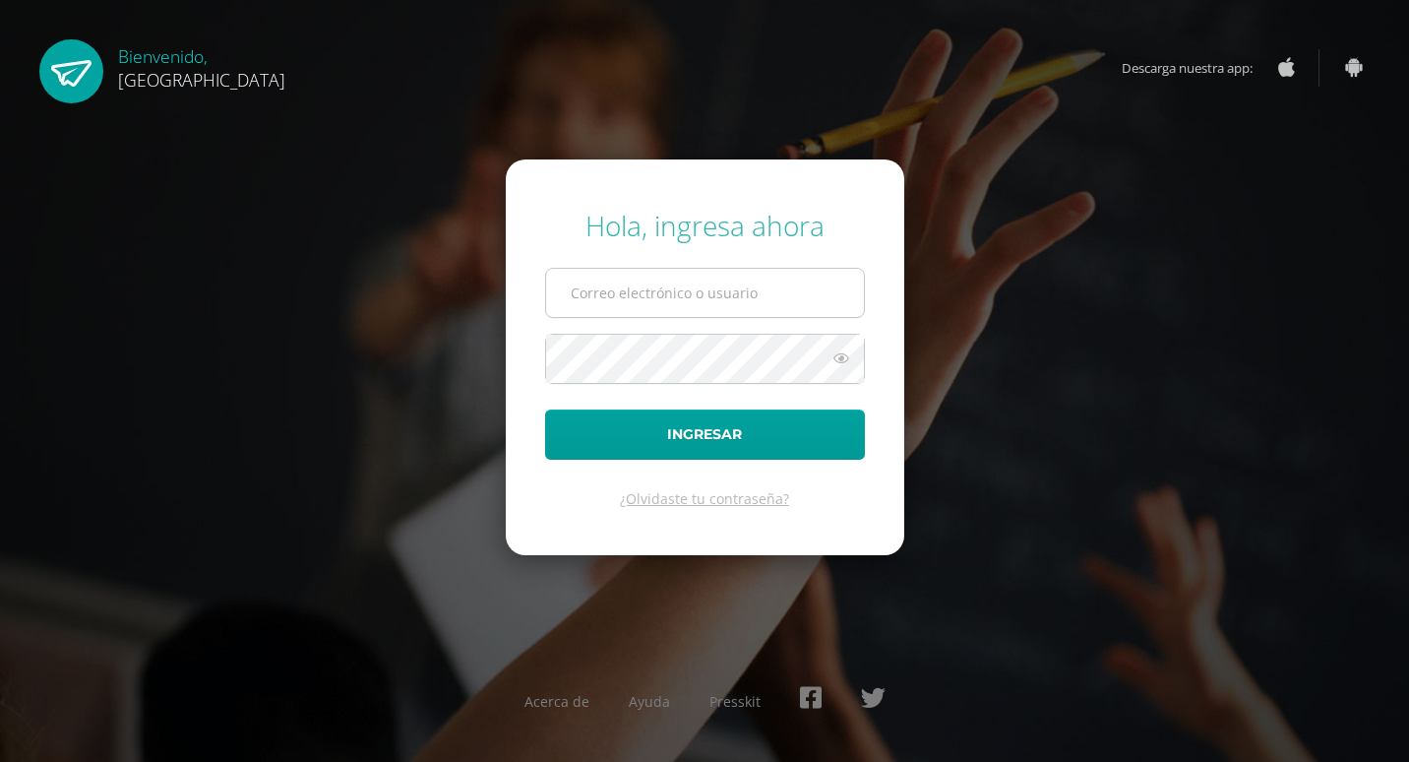
click at [731, 282] on input "text" at bounding box center [705, 293] width 318 height 48
type input "2019125"
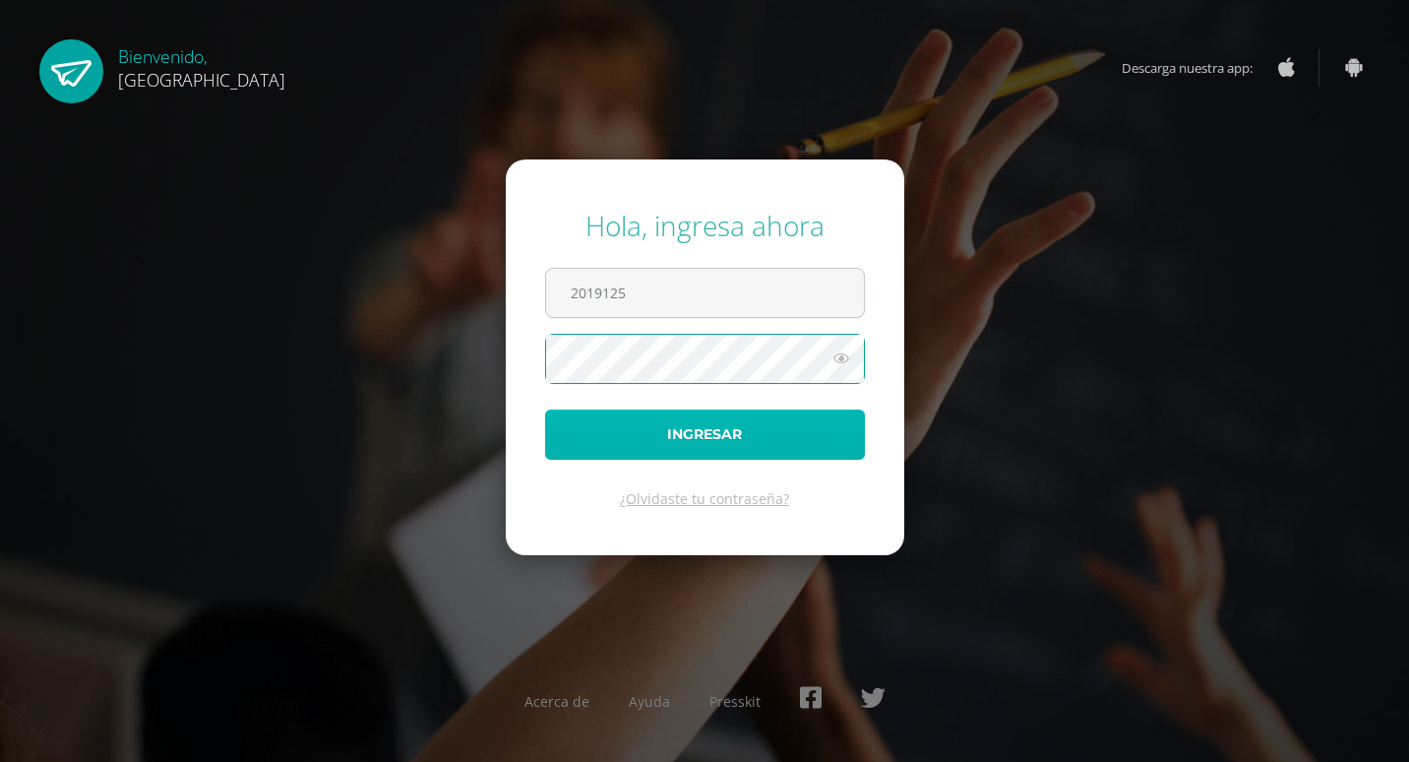
click at [753, 450] on button "Ingresar" at bounding box center [705, 434] width 320 height 50
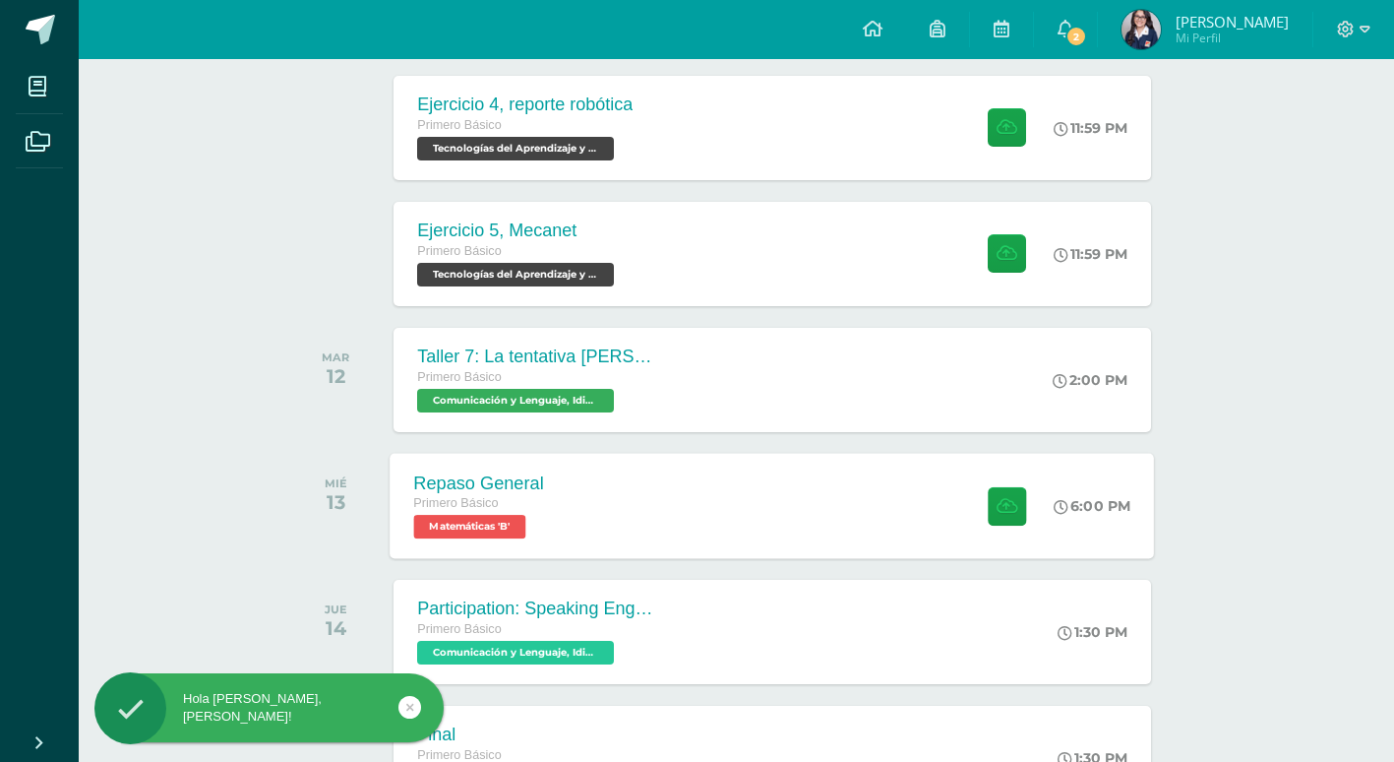
scroll to position [197, 0]
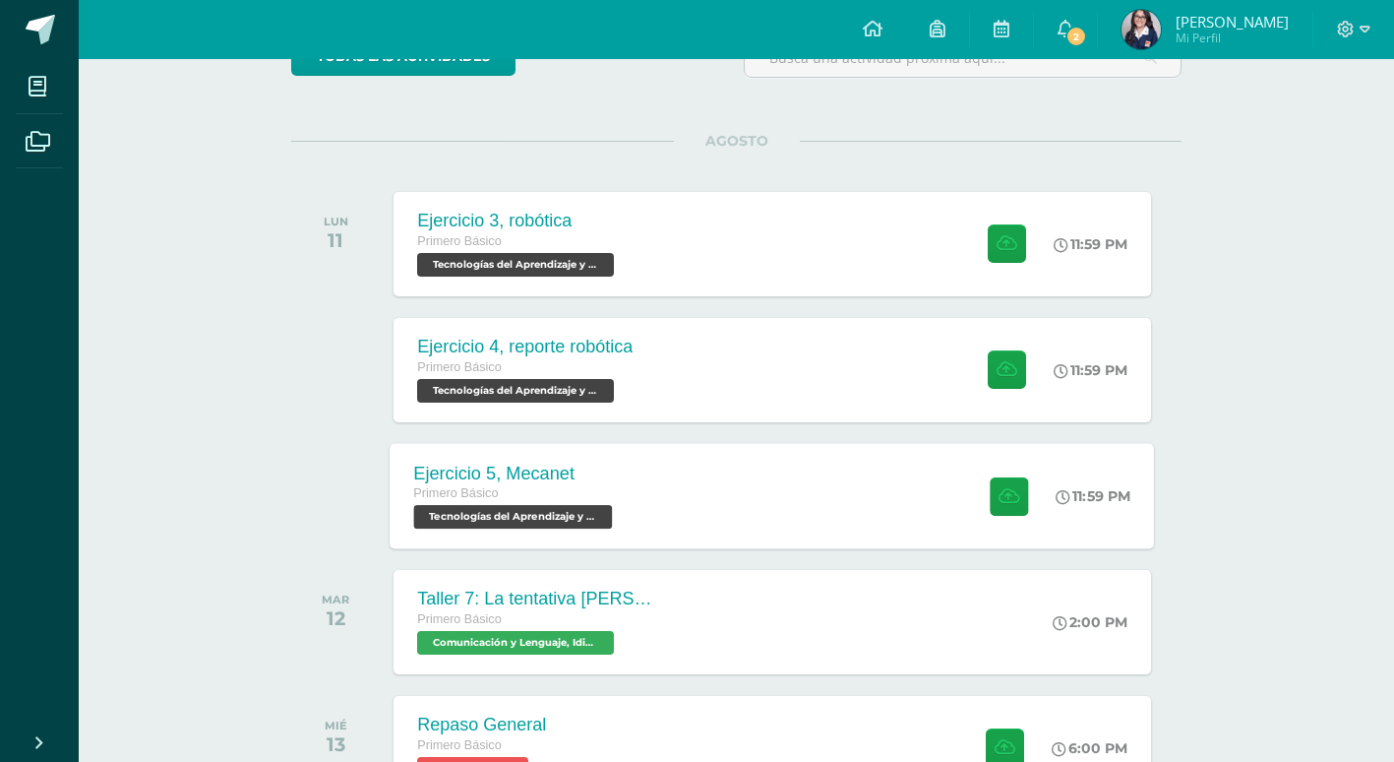
click at [524, 514] on span "Tecnologías del Aprendizaje y la Comunicación 'B'" at bounding box center [513, 517] width 199 height 24
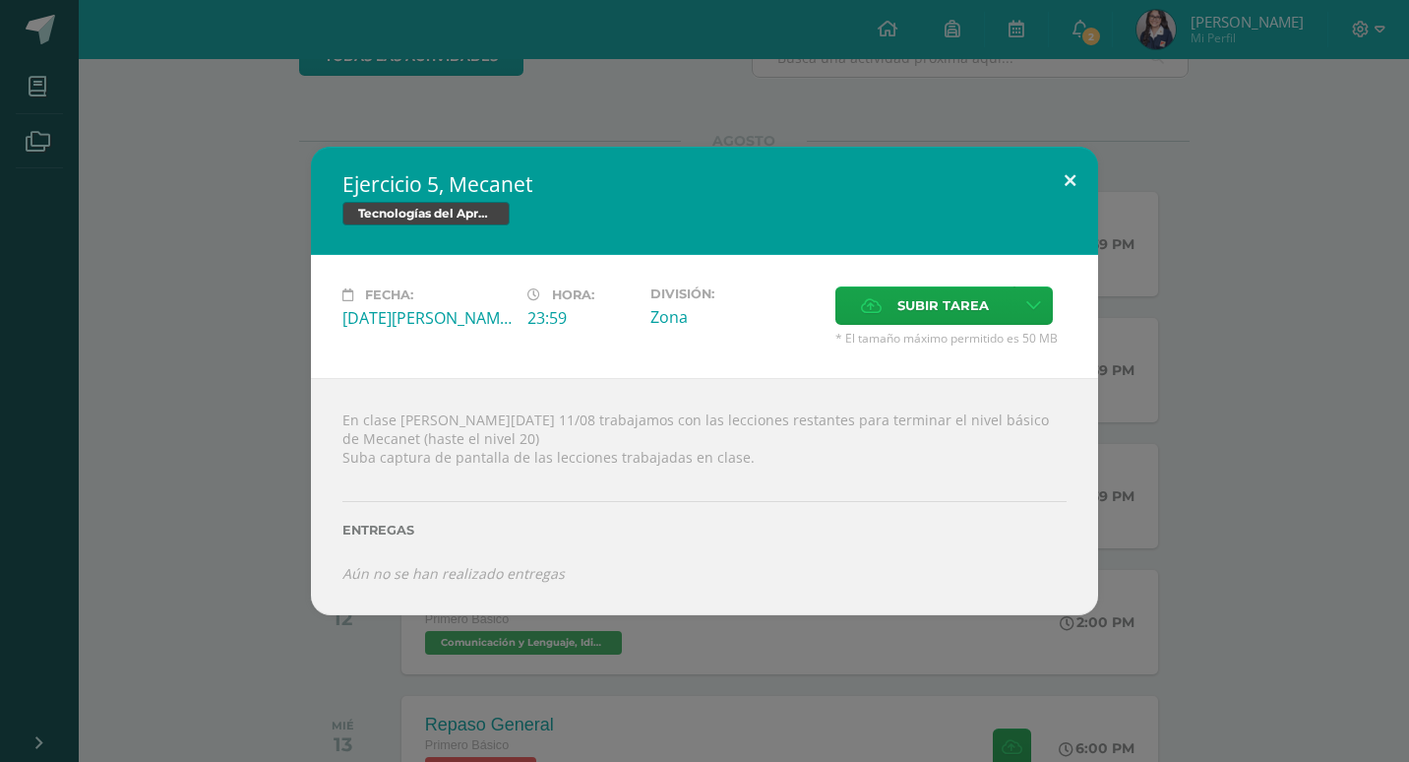
click at [1053, 172] on button at bounding box center [1070, 180] width 56 height 67
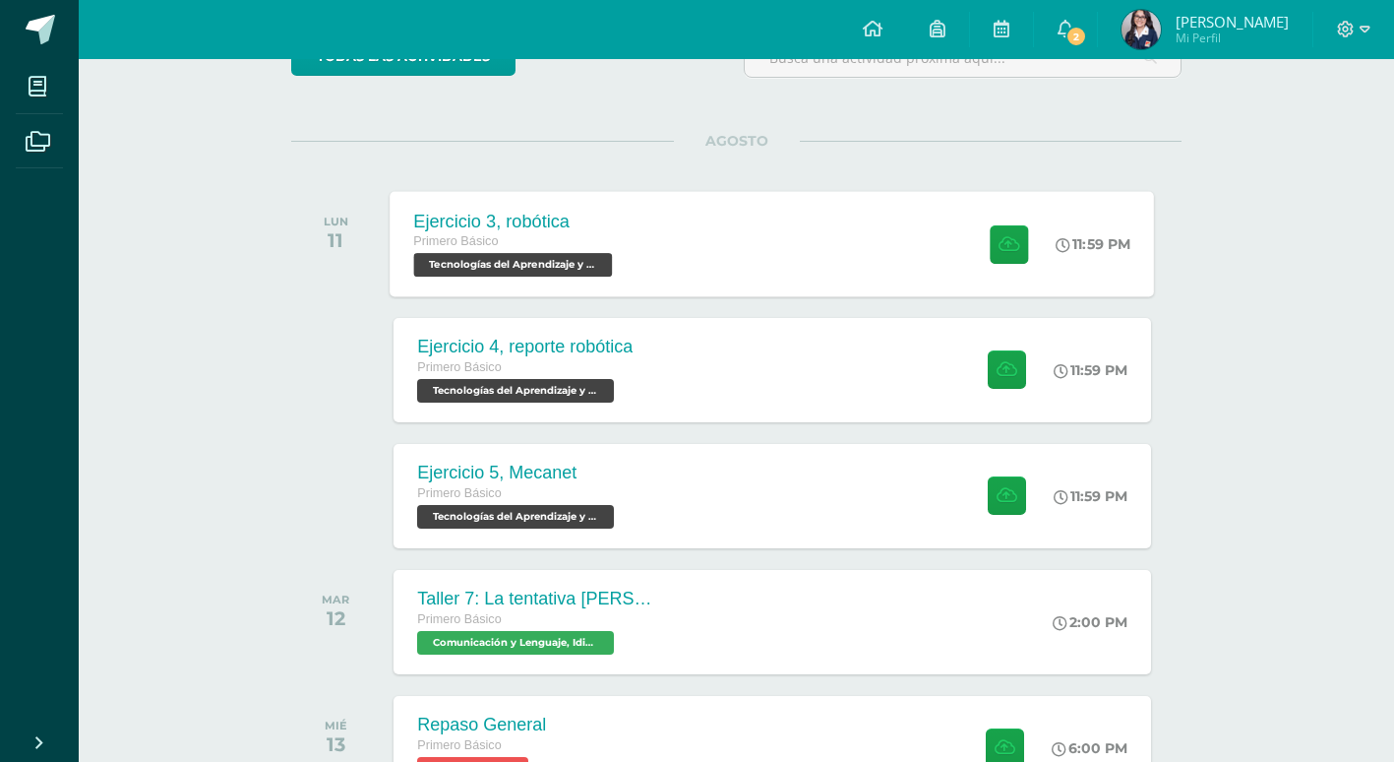
click at [725, 236] on div "Ejercicio 3, robótica Primero Básico Tecnologías del Aprendizaje y la Comunicac…" at bounding box center [773, 243] width 765 height 105
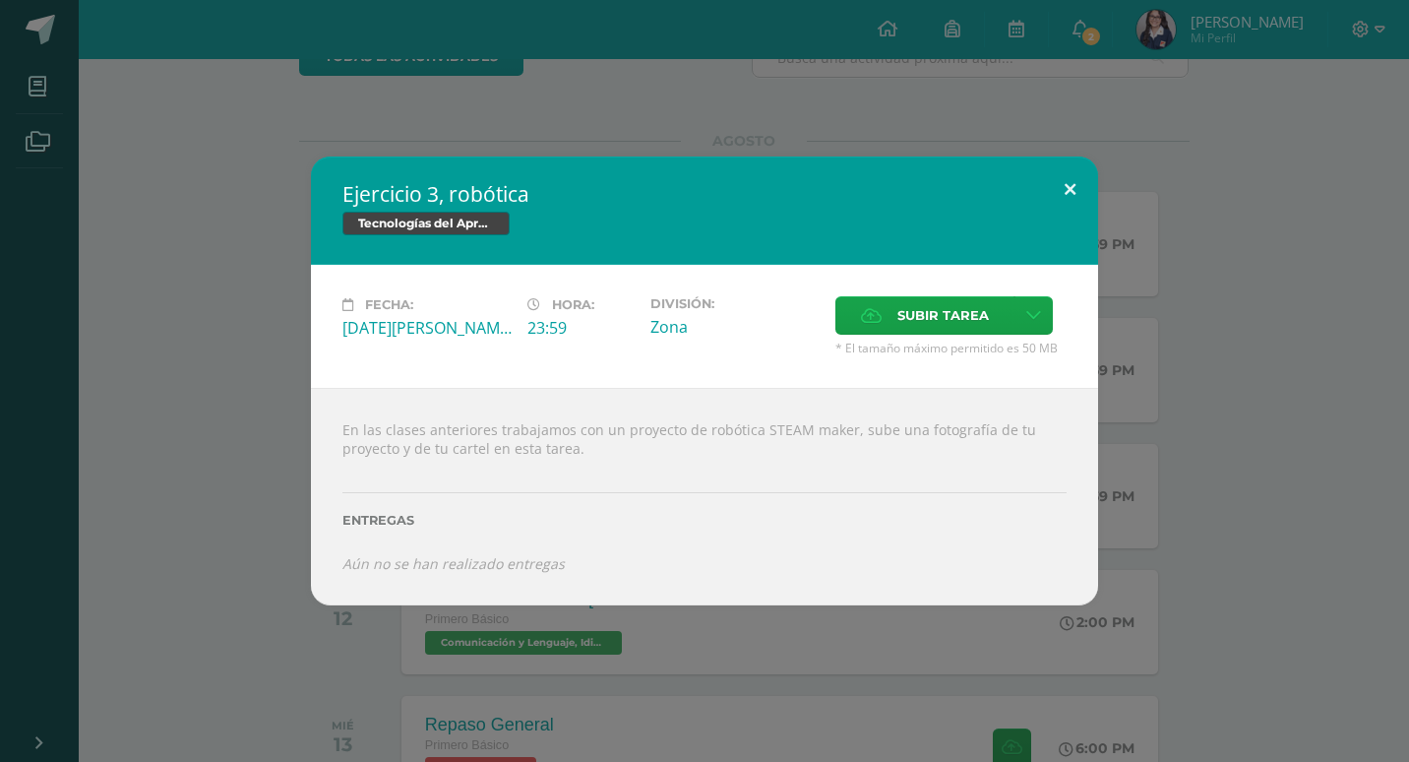
click at [1051, 204] on button at bounding box center [1070, 189] width 56 height 67
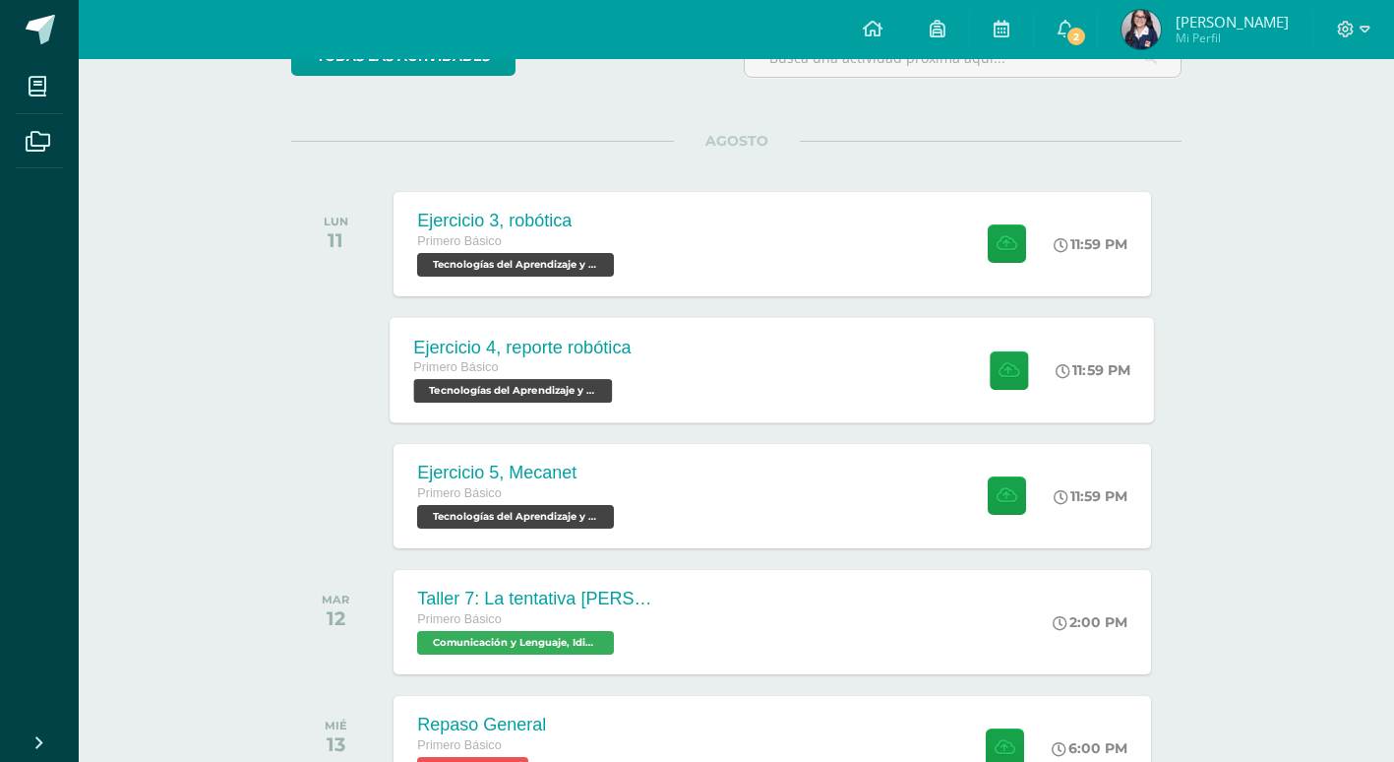
click at [711, 341] on div "Ejercicio 4, reporte robótica Primero Básico Tecnologías del Aprendizaje y la C…" at bounding box center [773, 369] width 765 height 105
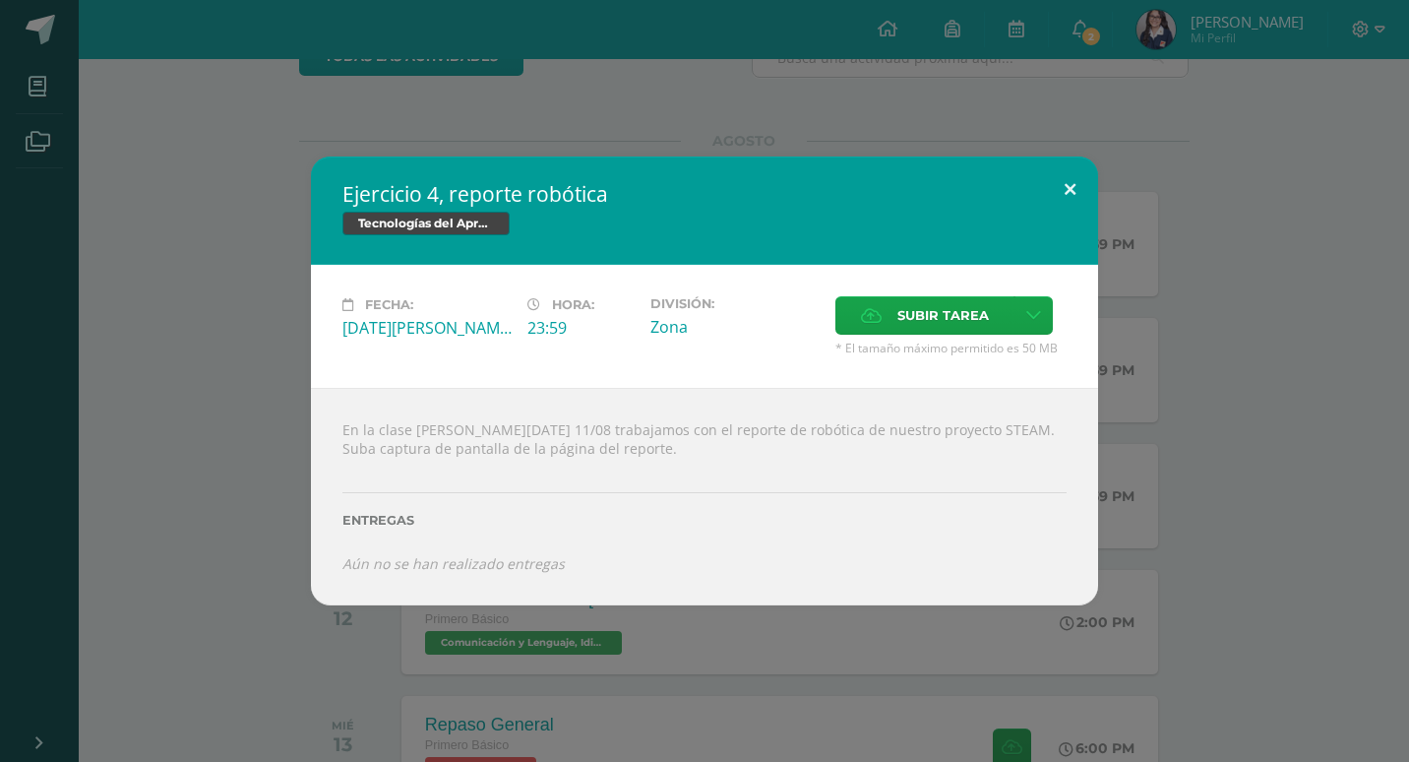
click at [1051, 188] on button at bounding box center [1070, 189] width 56 height 67
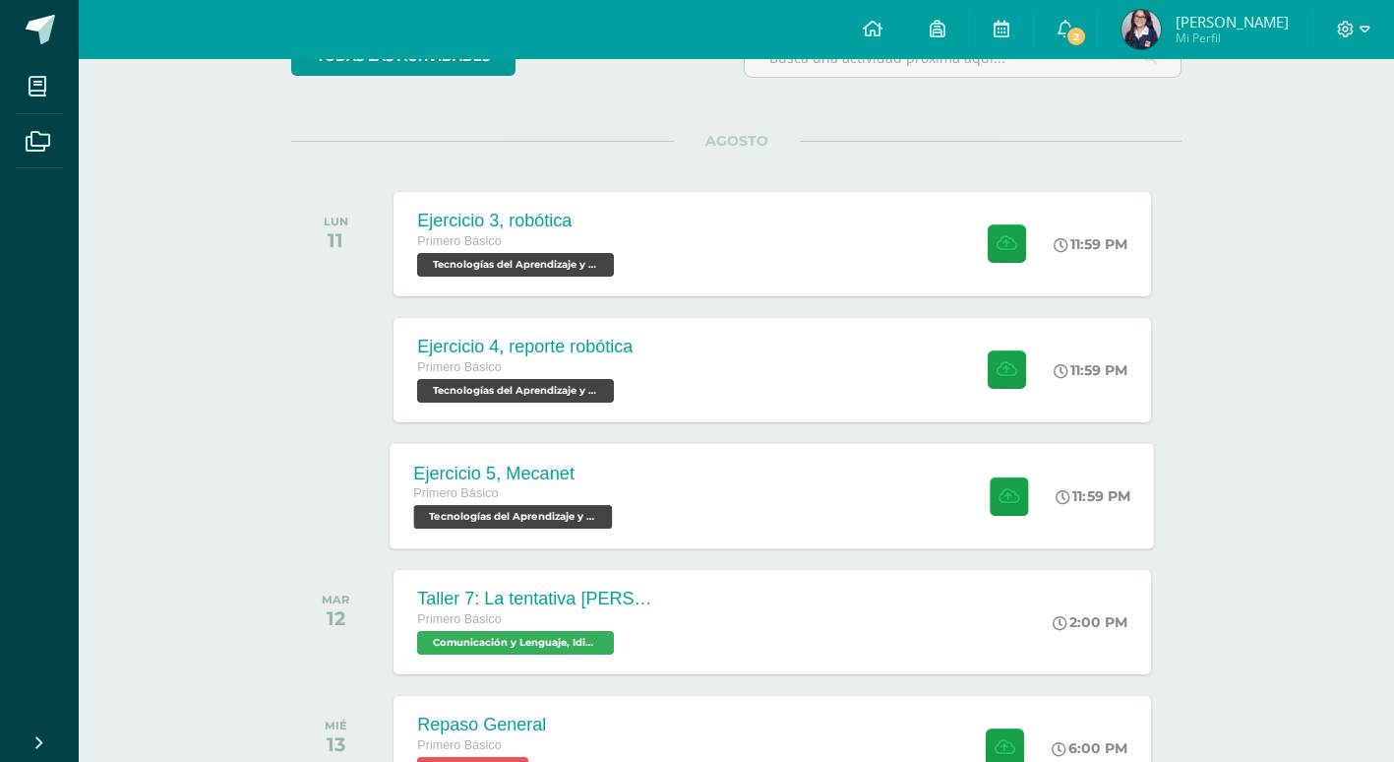
click at [599, 489] on div "Primero Básico" at bounding box center [516, 494] width 204 height 22
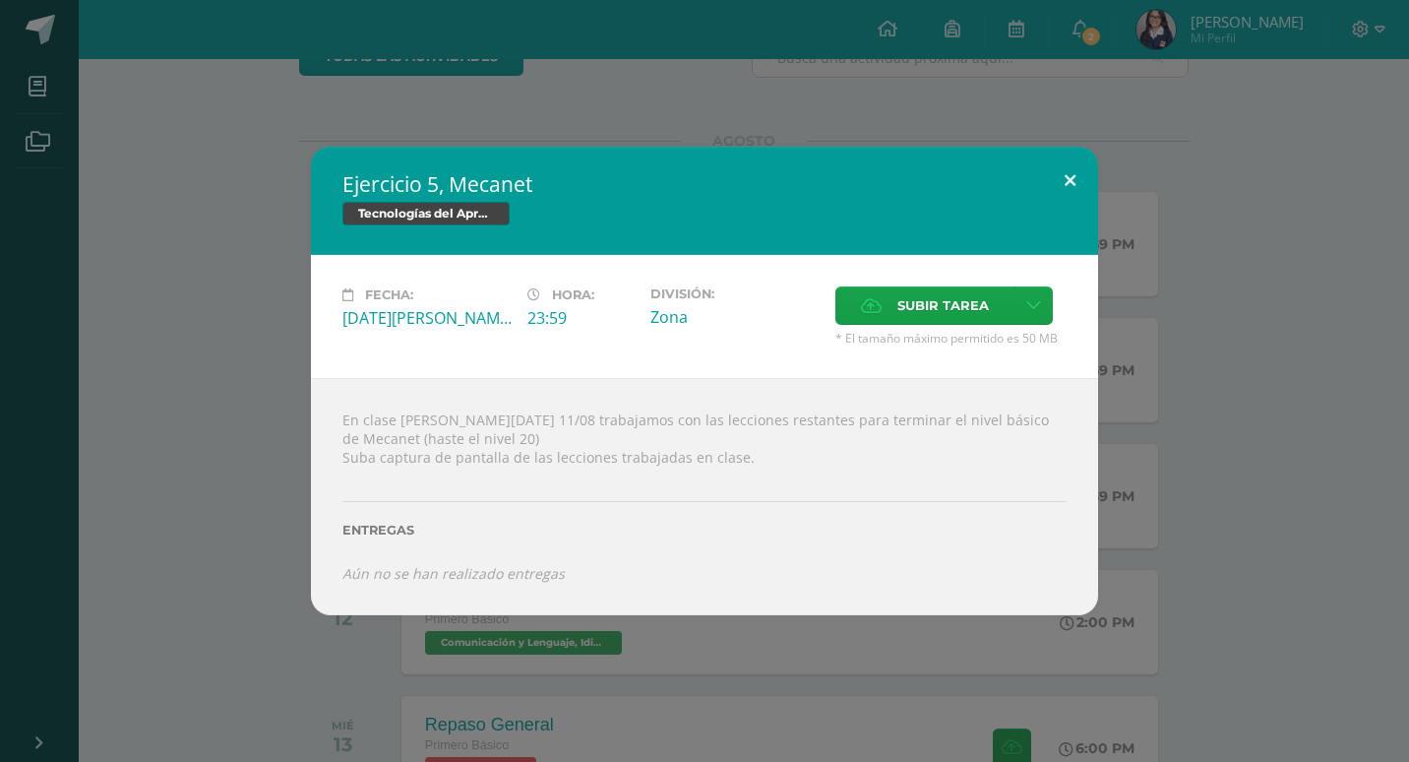
click at [1071, 173] on button at bounding box center [1070, 180] width 56 height 67
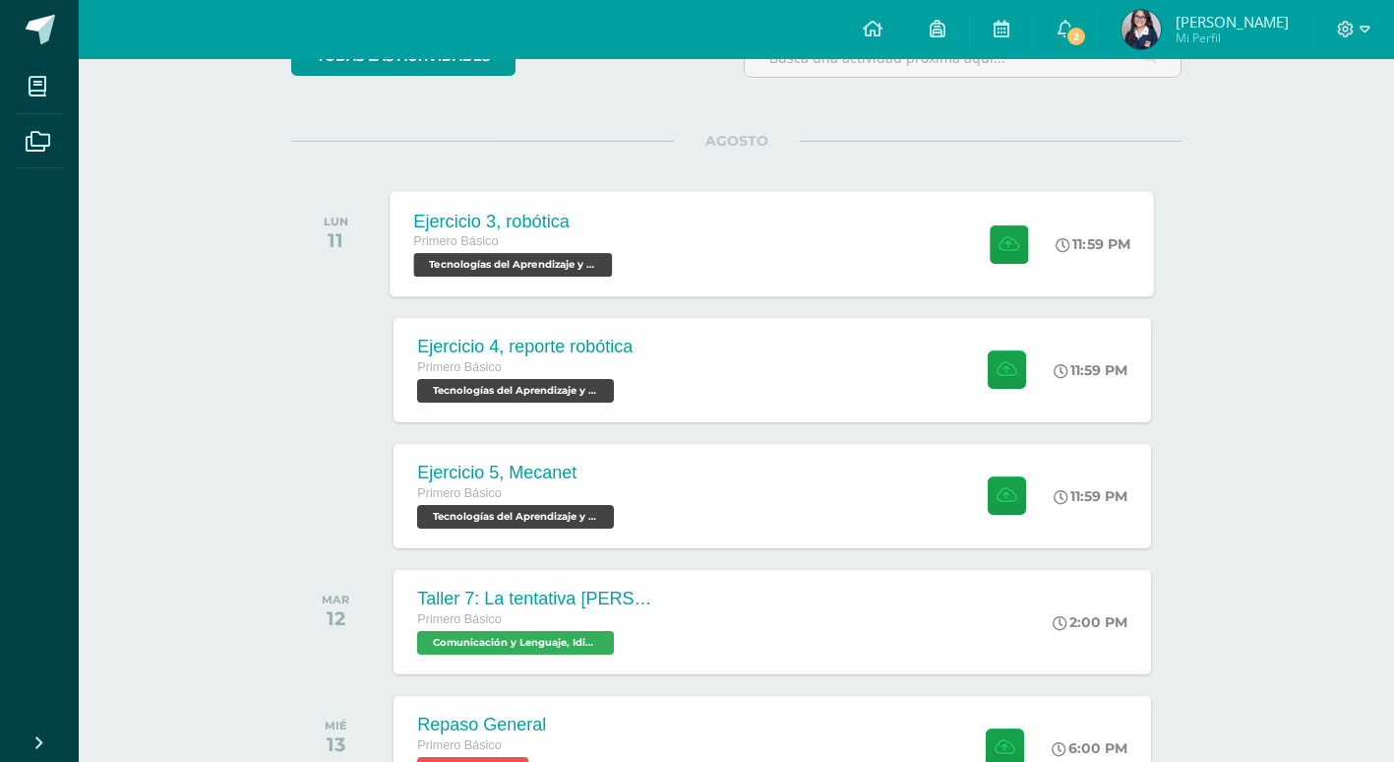
click at [425, 269] on span "Tecnologías del Aprendizaje y la Comunicación 'B'" at bounding box center [513, 265] width 199 height 24
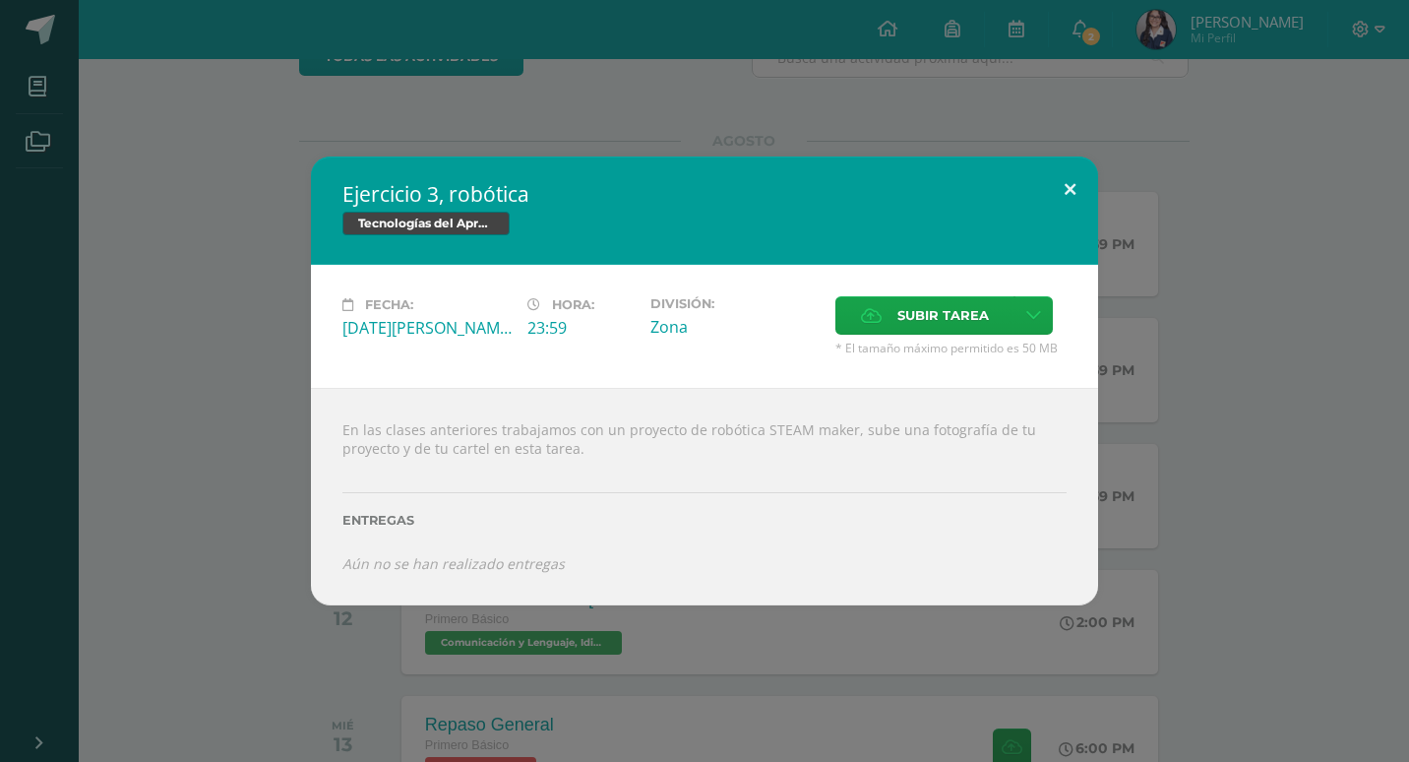
click at [1073, 183] on button at bounding box center [1070, 189] width 56 height 67
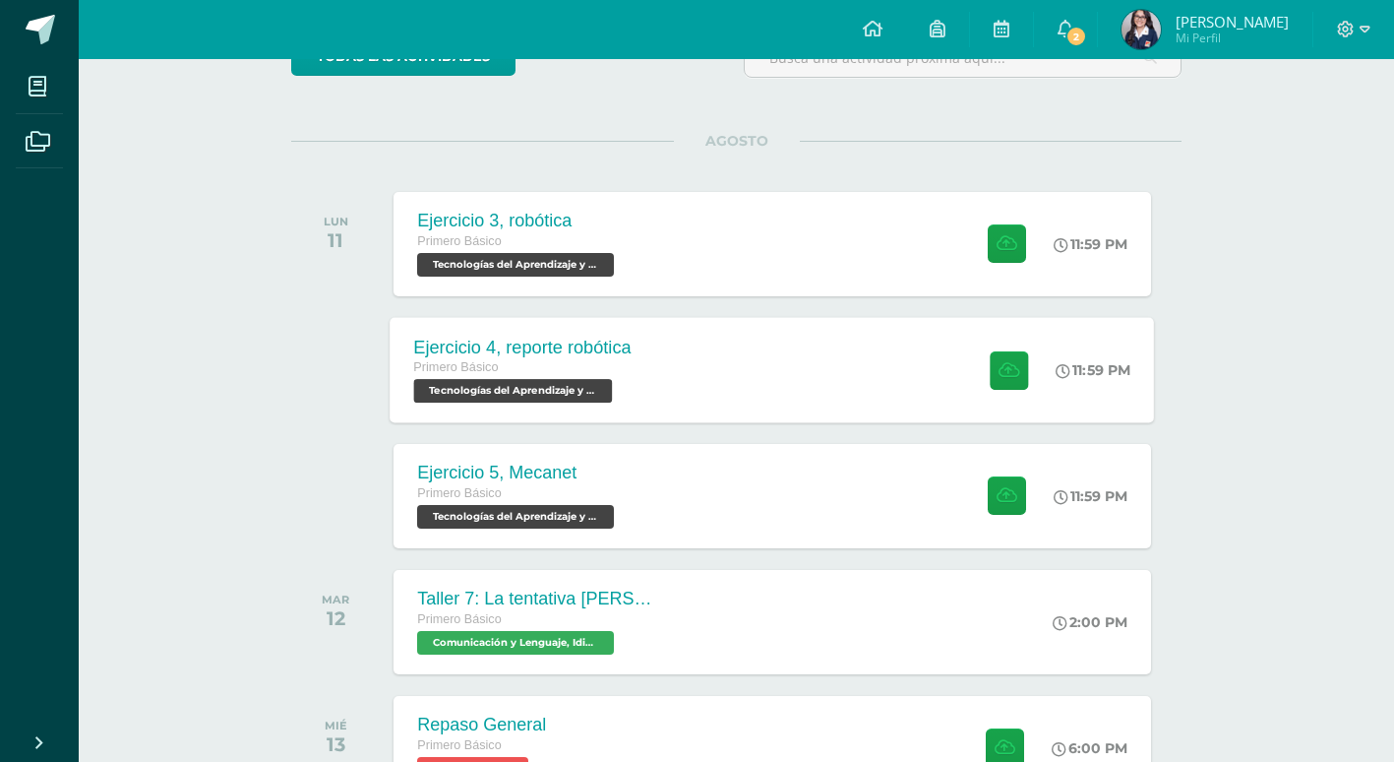
click at [688, 403] on div "Ejercicio 4, reporte robótica Primero Básico Tecnologías del Aprendizaje y la C…" at bounding box center [773, 369] width 765 height 105
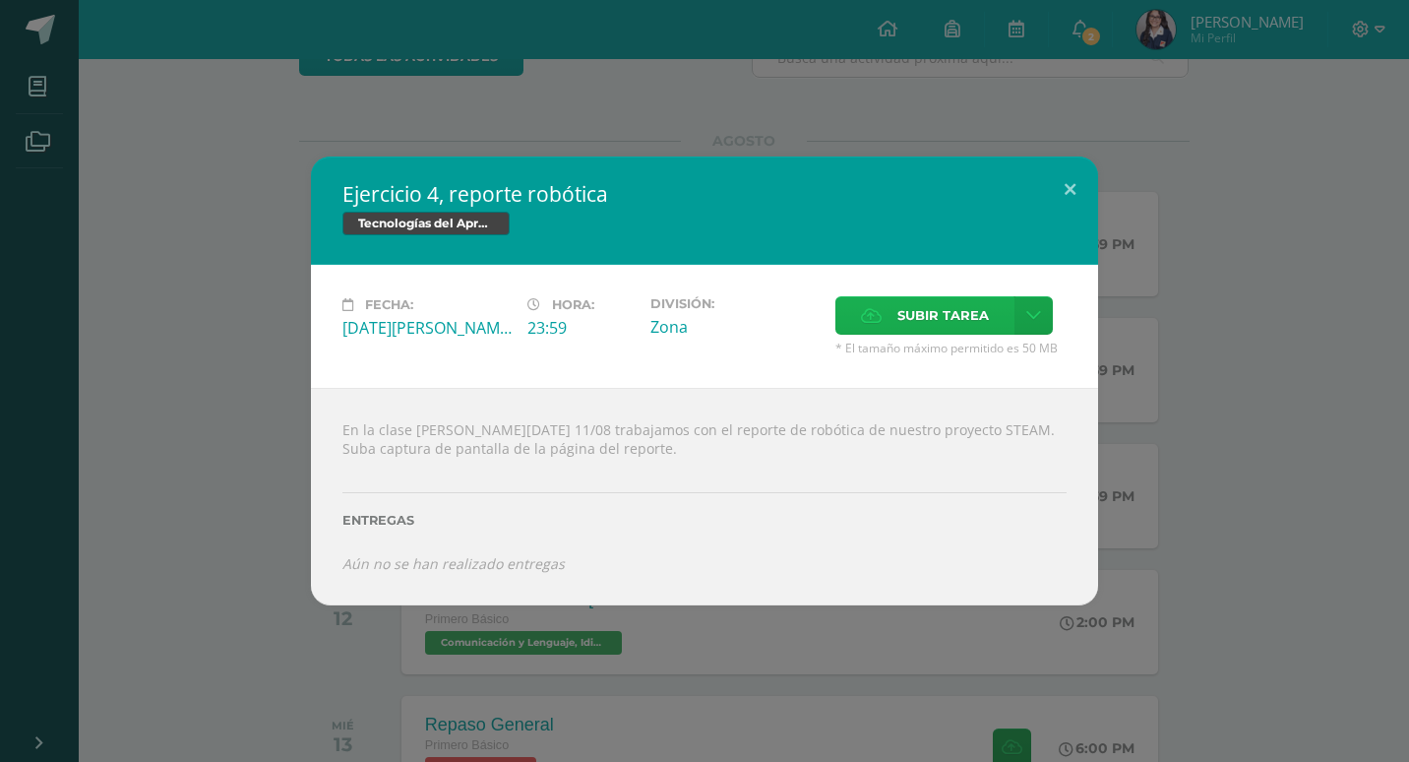
click at [937, 323] on span "Subir tarea" at bounding box center [943, 315] width 92 height 36
click at [0, 0] on input "Subir tarea" at bounding box center [0, 0] width 0 height 0
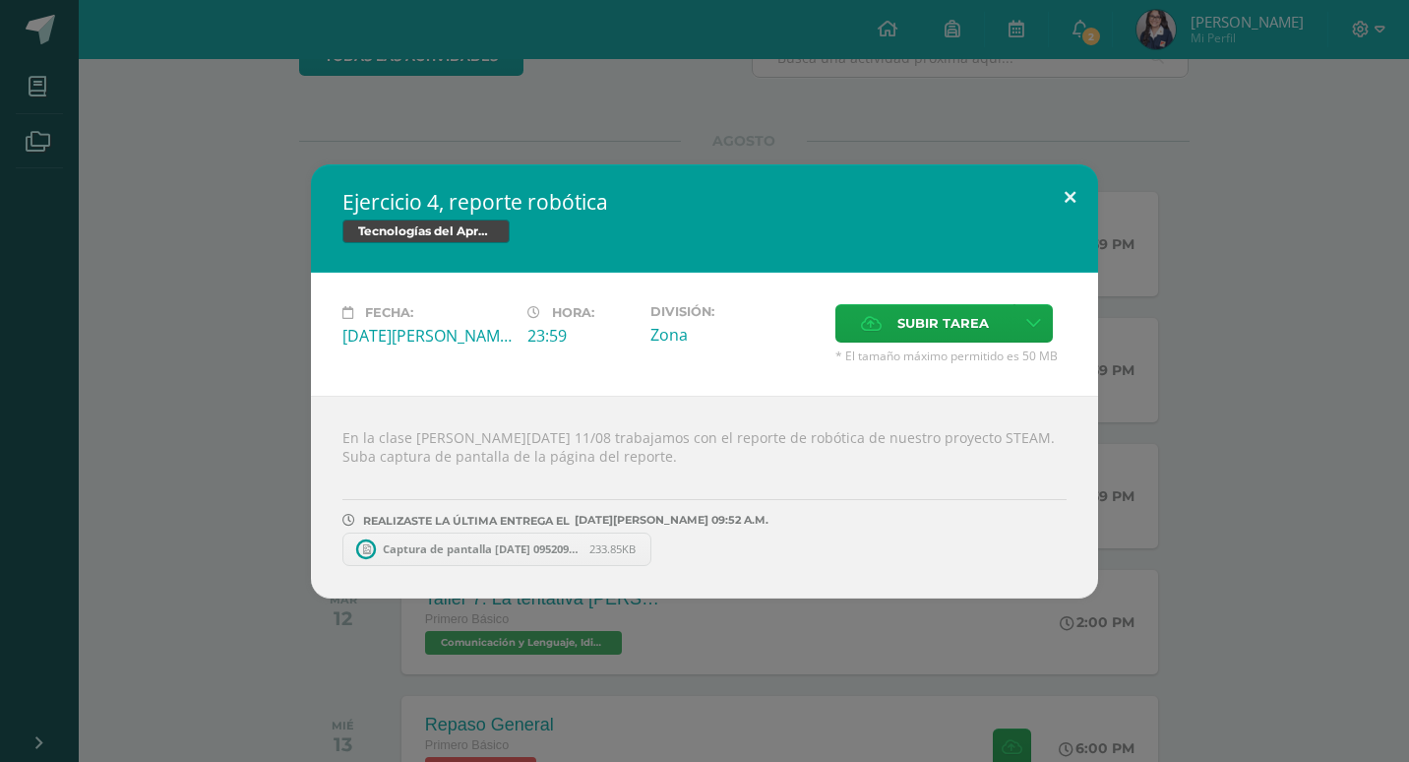
click at [1064, 188] on button at bounding box center [1070, 197] width 56 height 67
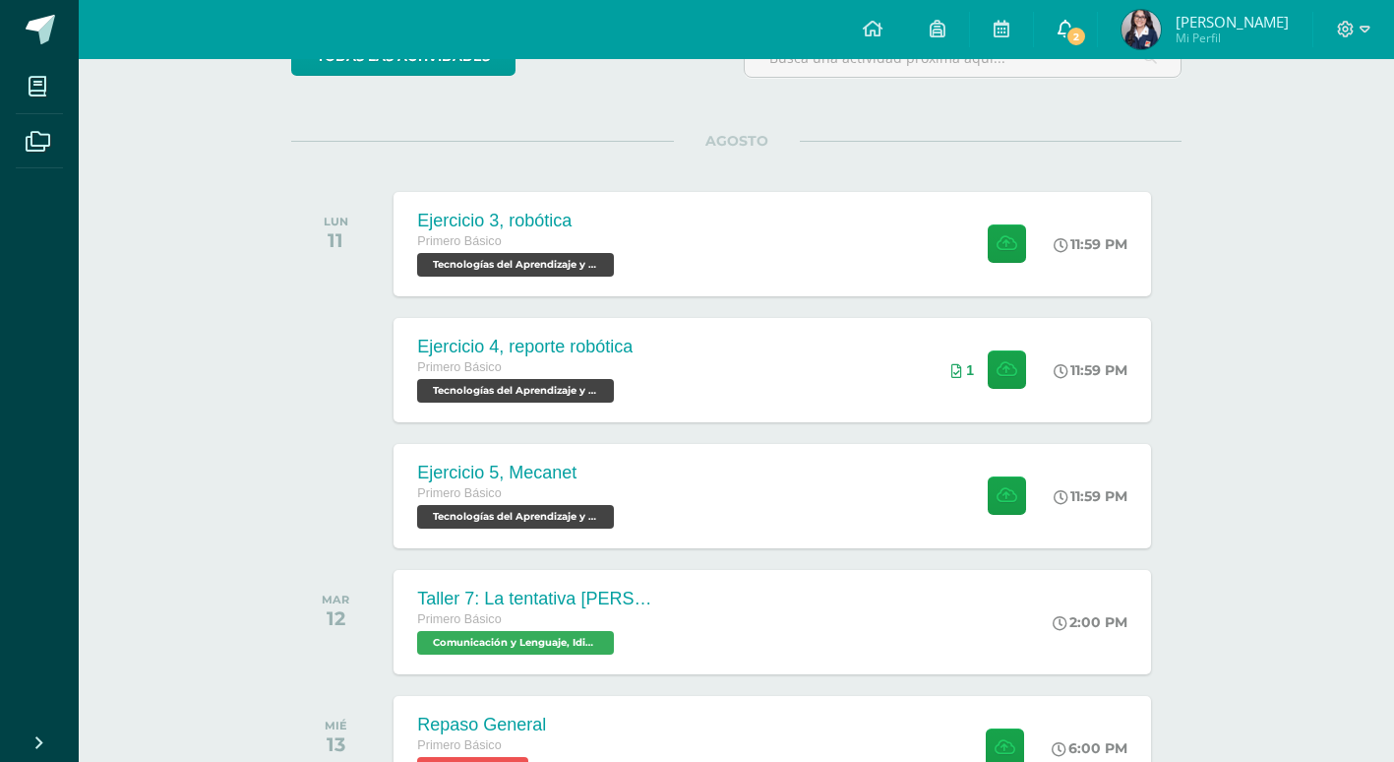
click at [1075, 26] on span "2" at bounding box center [1077, 37] width 22 height 22
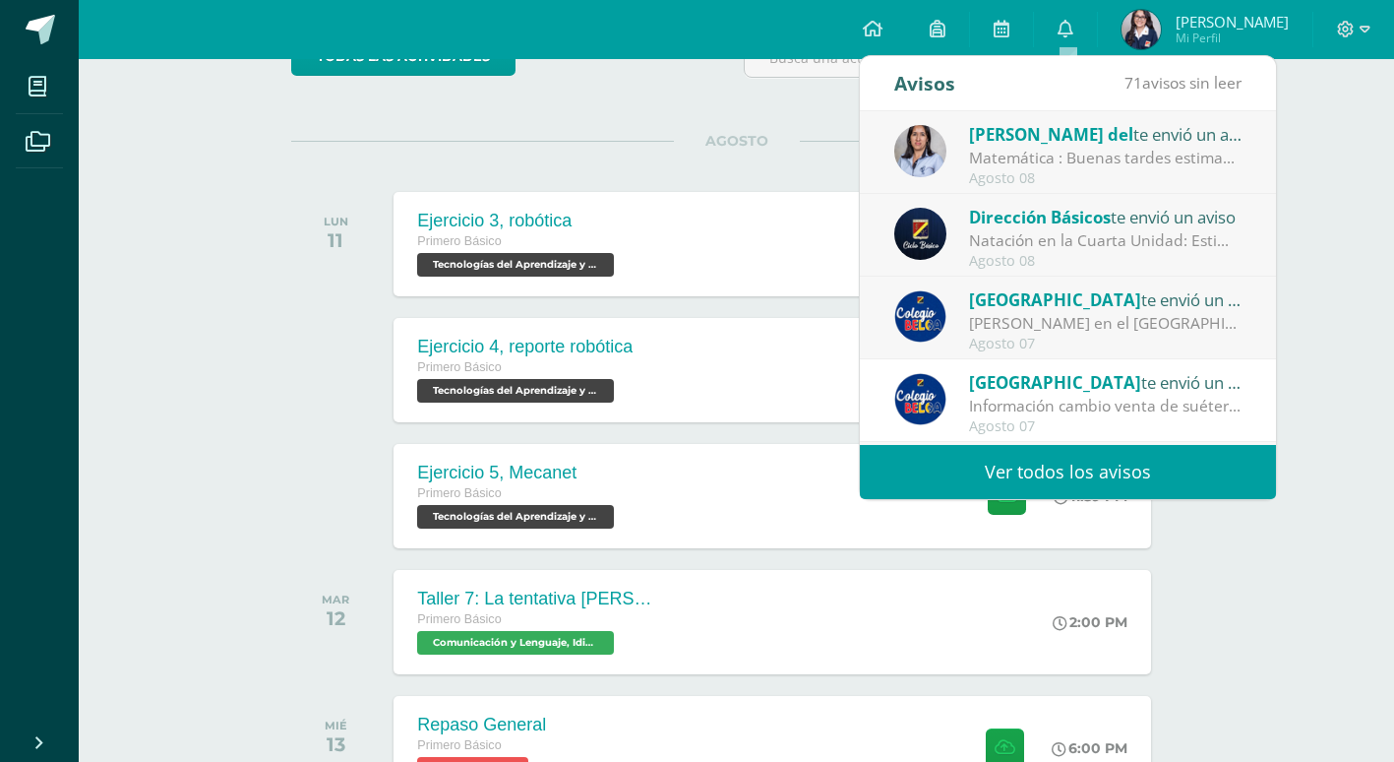
click at [1118, 178] on div "Agosto 08" at bounding box center [1106, 178] width 274 height 17
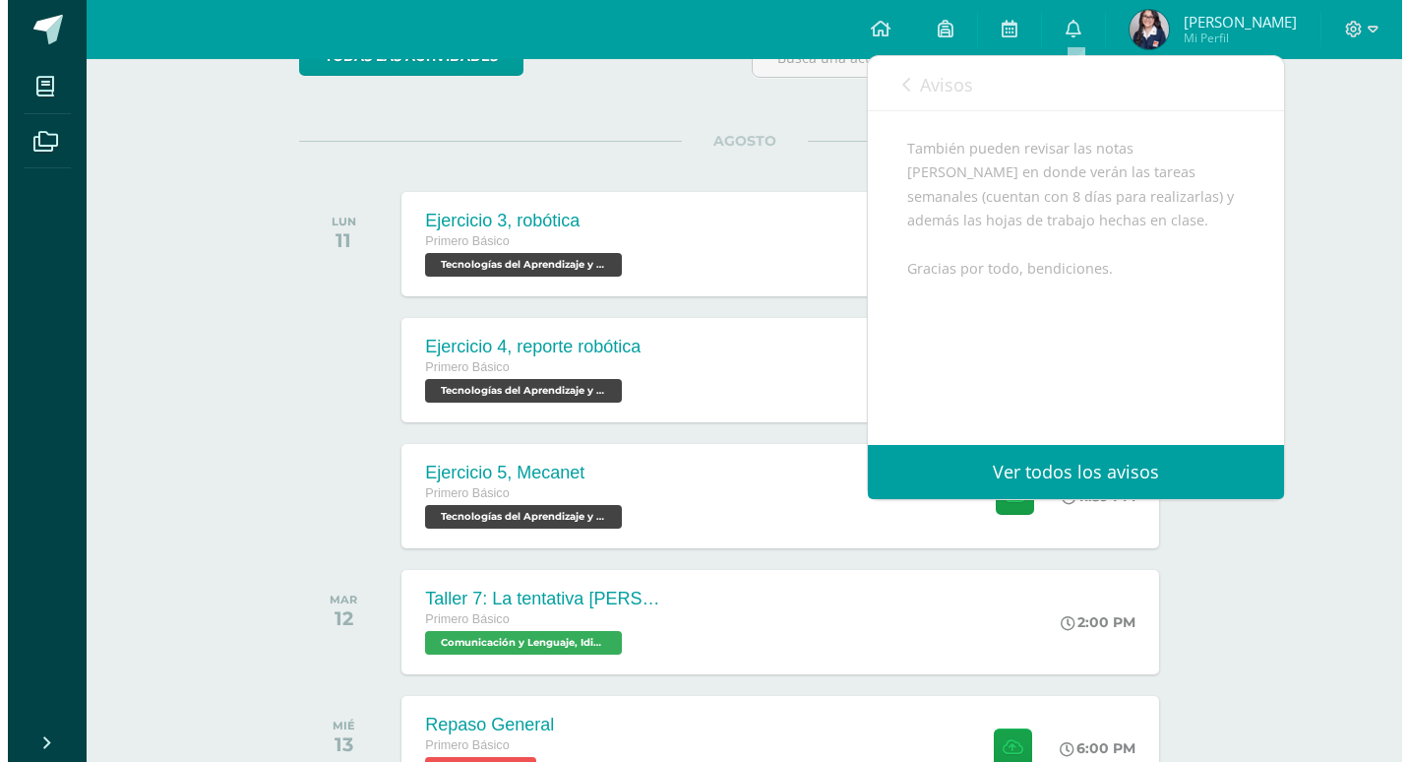
scroll to position [394, 0]
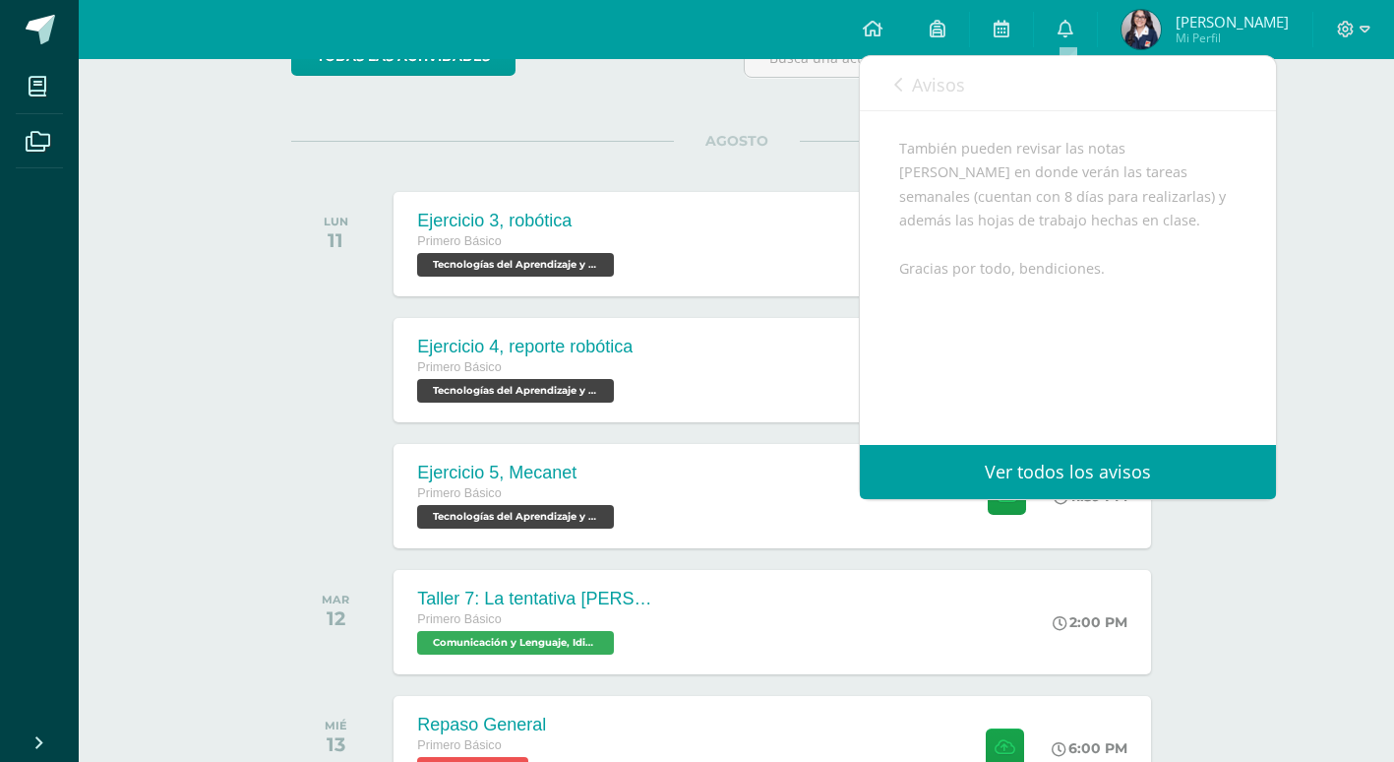
click at [893, 88] on div "Avisos 70 avisos sin leer Avisos" at bounding box center [1068, 83] width 416 height 55
click at [902, 78] on icon at bounding box center [898, 85] width 8 height 16
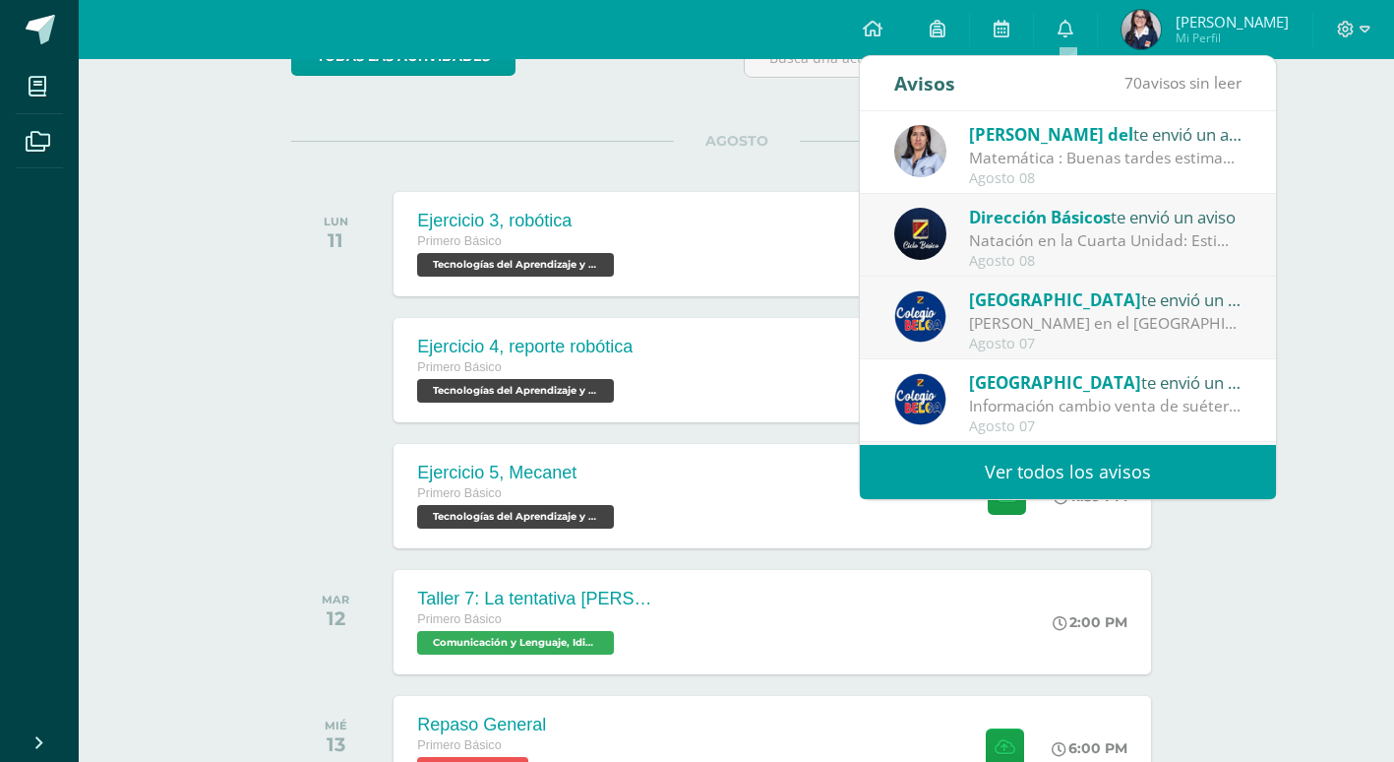
click at [190, 552] on div "Actividades recientes y próximas Tablero Pendientes de entrega Entregadas todas…" at bounding box center [737, 576] width 1316 height 1428
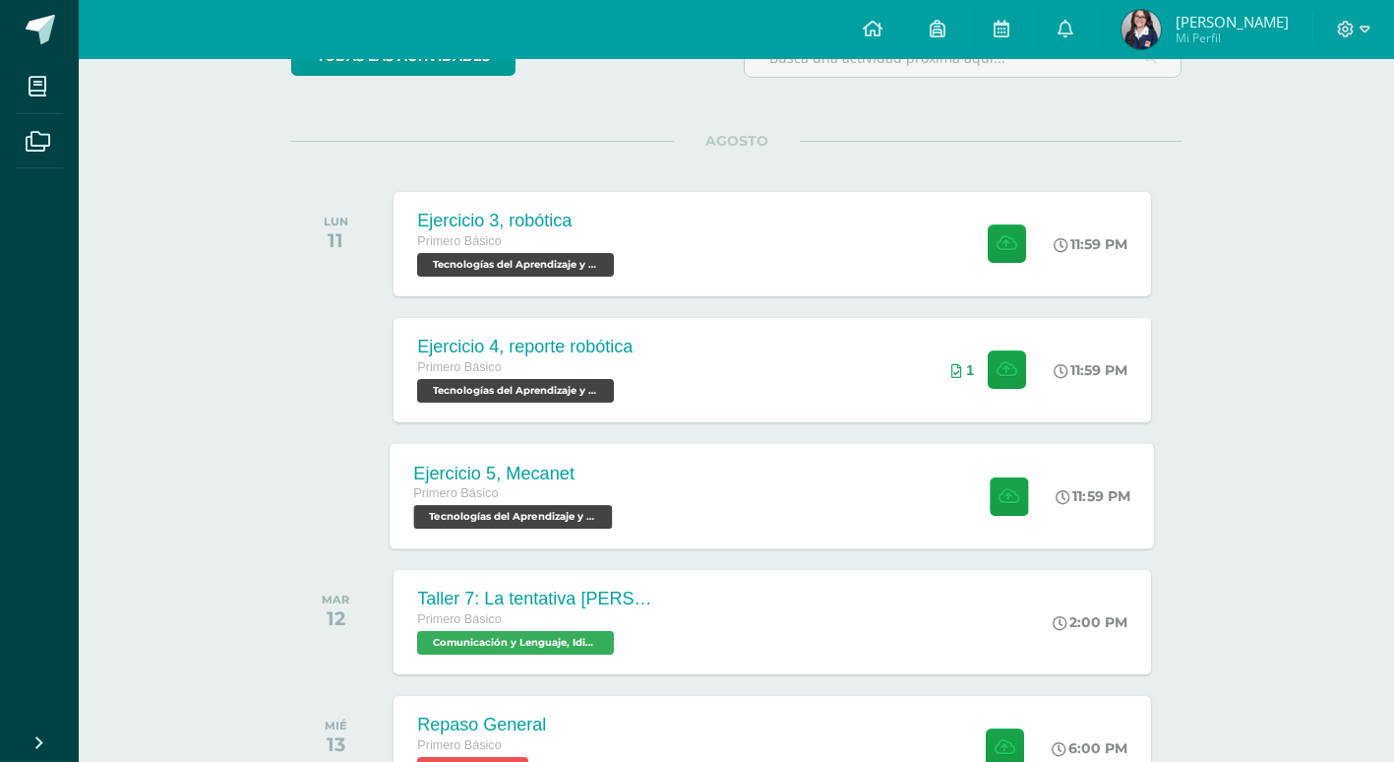
click at [611, 485] on div "Primero Básico" at bounding box center [516, 494] width 204 height 22
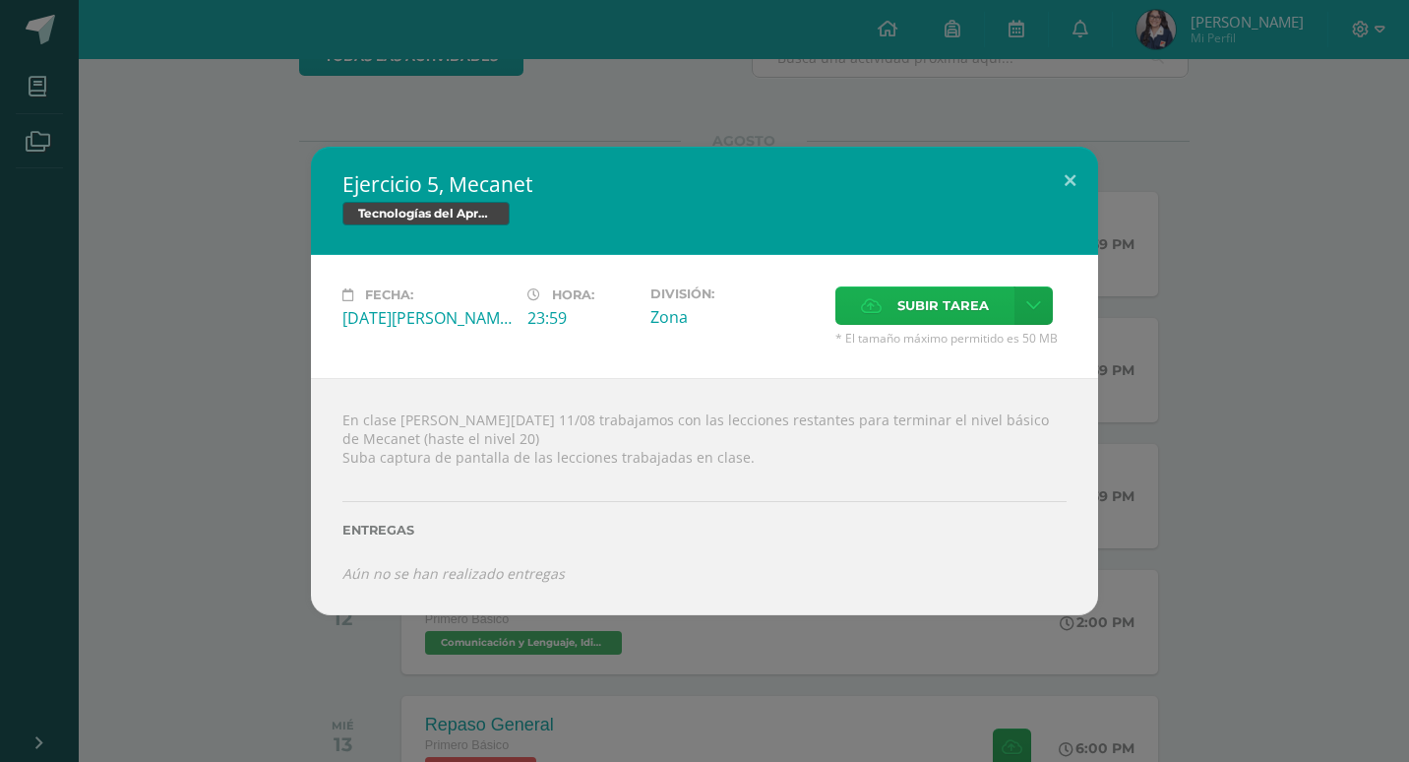
click at [972, 312] on span "Subir tarea" at bounding box center [943, 305] width 92 height 36
click at [0, 0] on input "Subir tarea" at bounding box center [0, 0] width 0 height 0
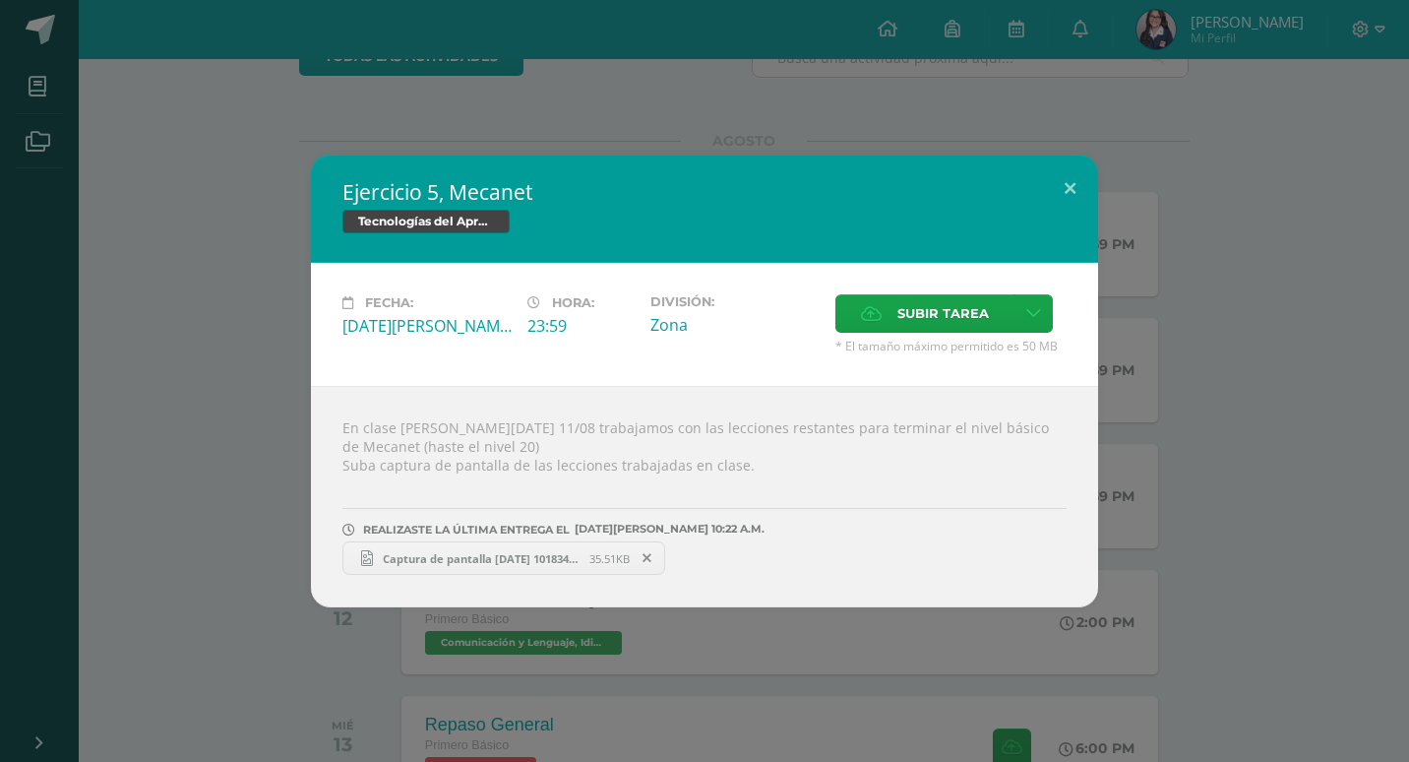
click at [544, 559] on span "Captura de pantalla 2025-08-11 101834.png" at bounding box center [481, 558] width 216 height 15
click at [940, 325] on span "Subir tarea" at bounding box center [943, 313] width 92 height 36
click at [0, 0] on input "Subir tarea" at bounding box center [0, 0] width 0 height 0
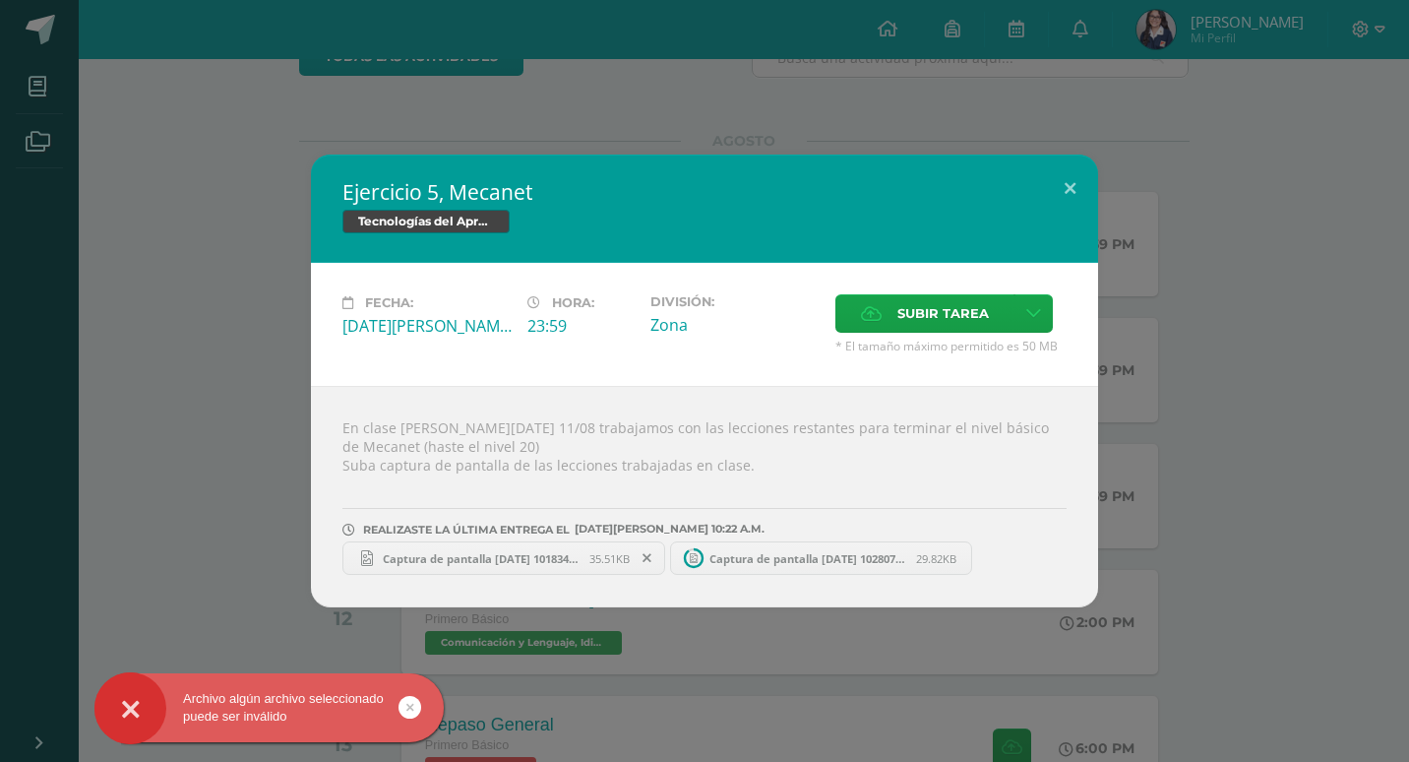
click at [810, 542] on link "Captura de pantalla 2025-08-11 102807.png 29.82KB" at bounding box center [821, 557] width 303 height 33
click at [800, 560] on span "Captura de pantalla 2025-08-11 102807.png" at bounding box center [808, 558] width 216 height 15
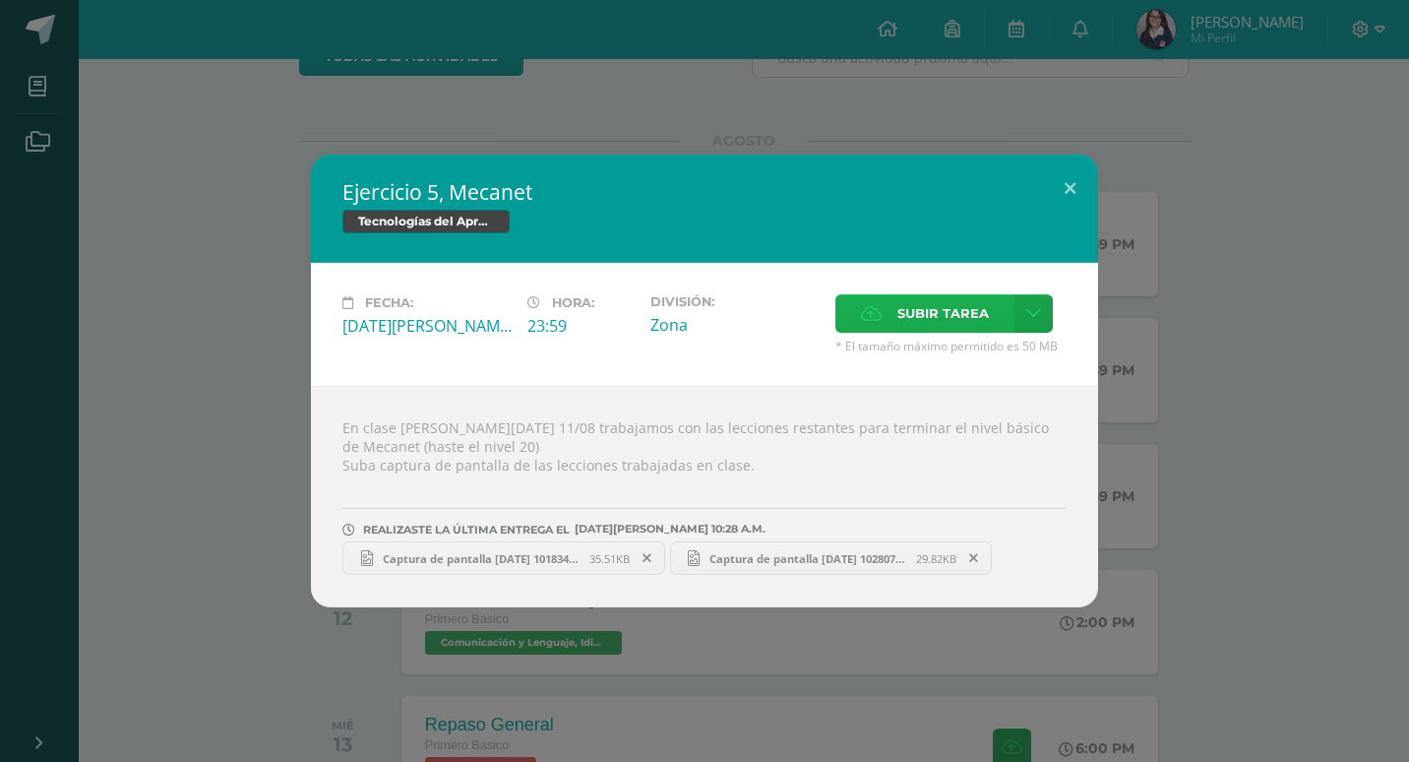
click at [953, 329] on span "Subir tarea" at bounding box center [943, 313] width 92 height 36
click at [0, 0] on input "Subir tarea" at bounding box center [0, 0] width 0 height 0
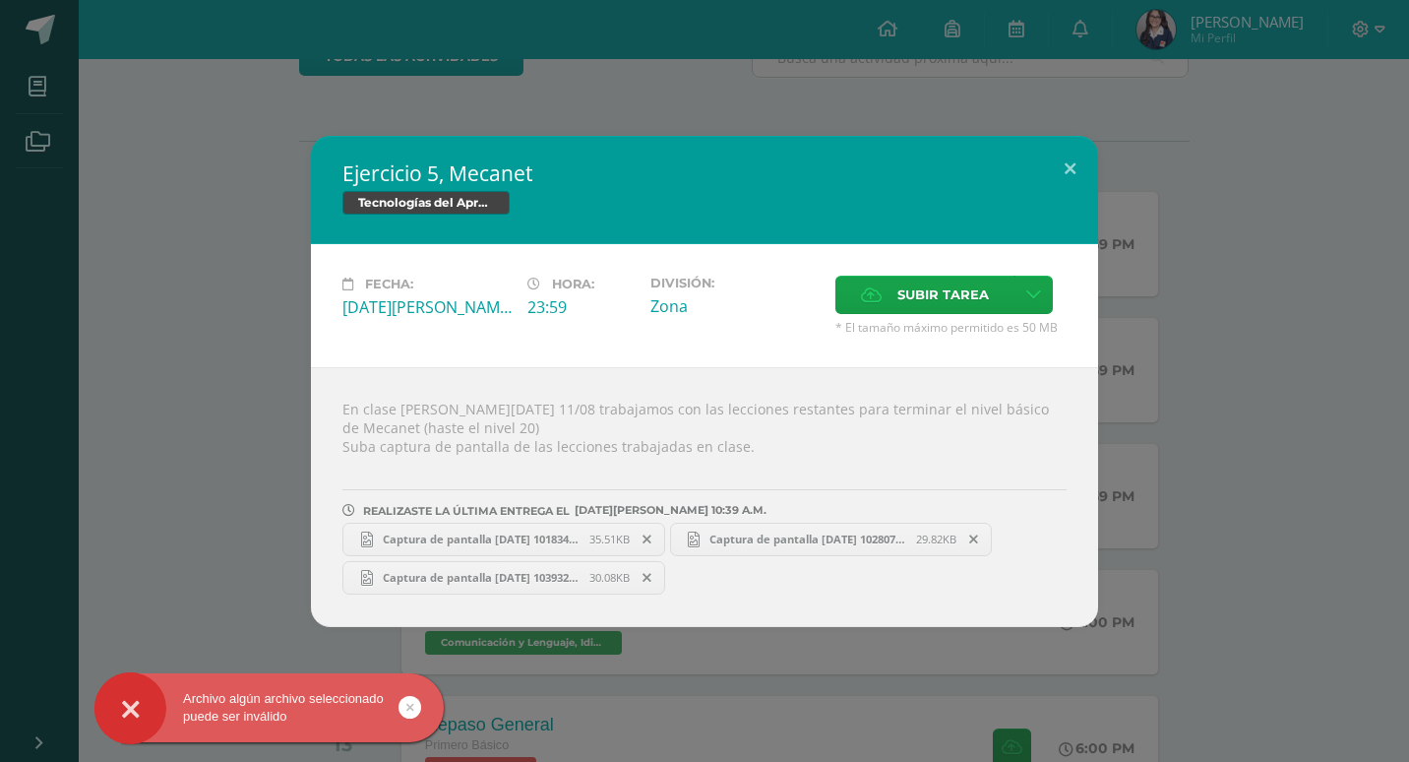
click at [554, 575] on span "Captura de pantalla 2025-08-11 103932.png" at bounding box center [481, 577] width 216 height 15
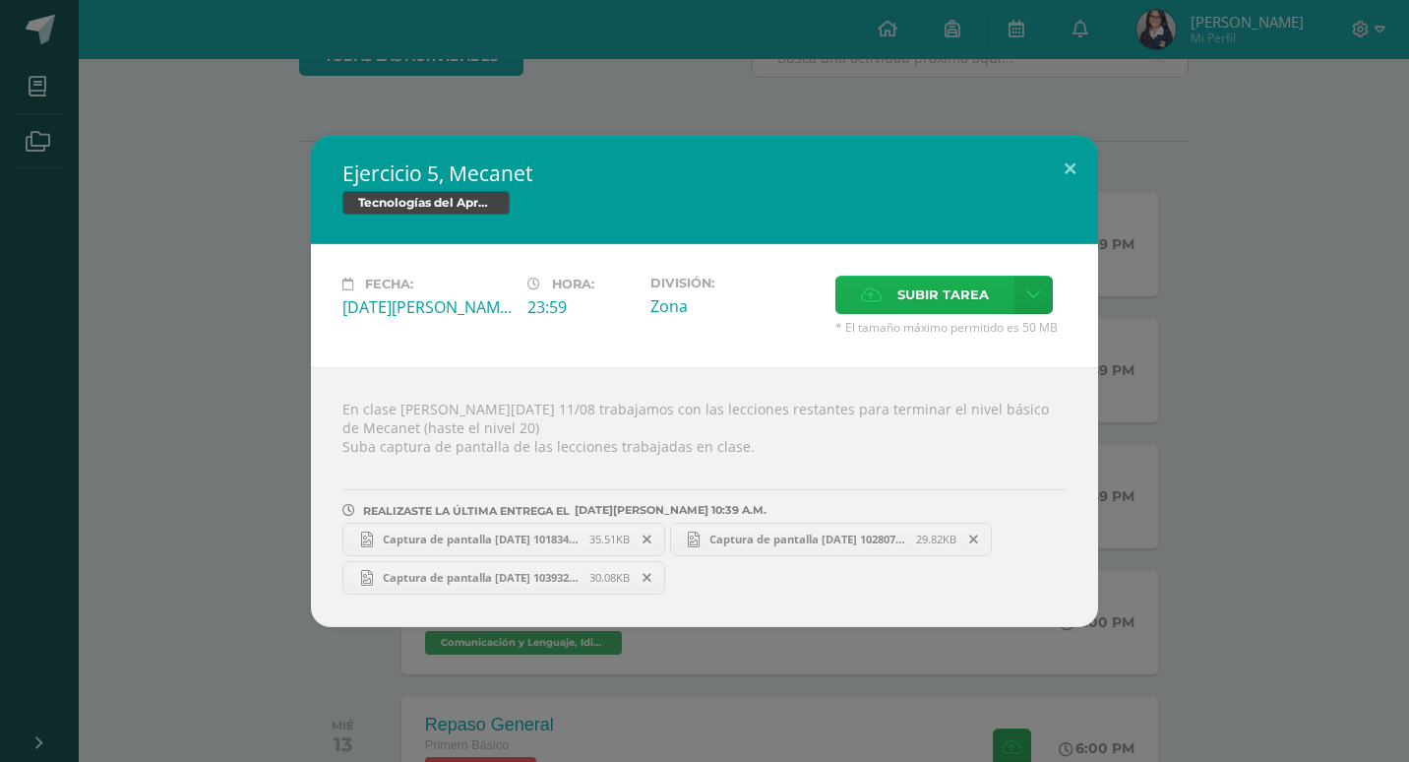
click at [933, 292] on span "Subir tarea" at bounding box center [943, 294] width 92 height 36
click at [0, 0] on input "Subir tarea" at bounding box center [0, 0] width 0 height 0
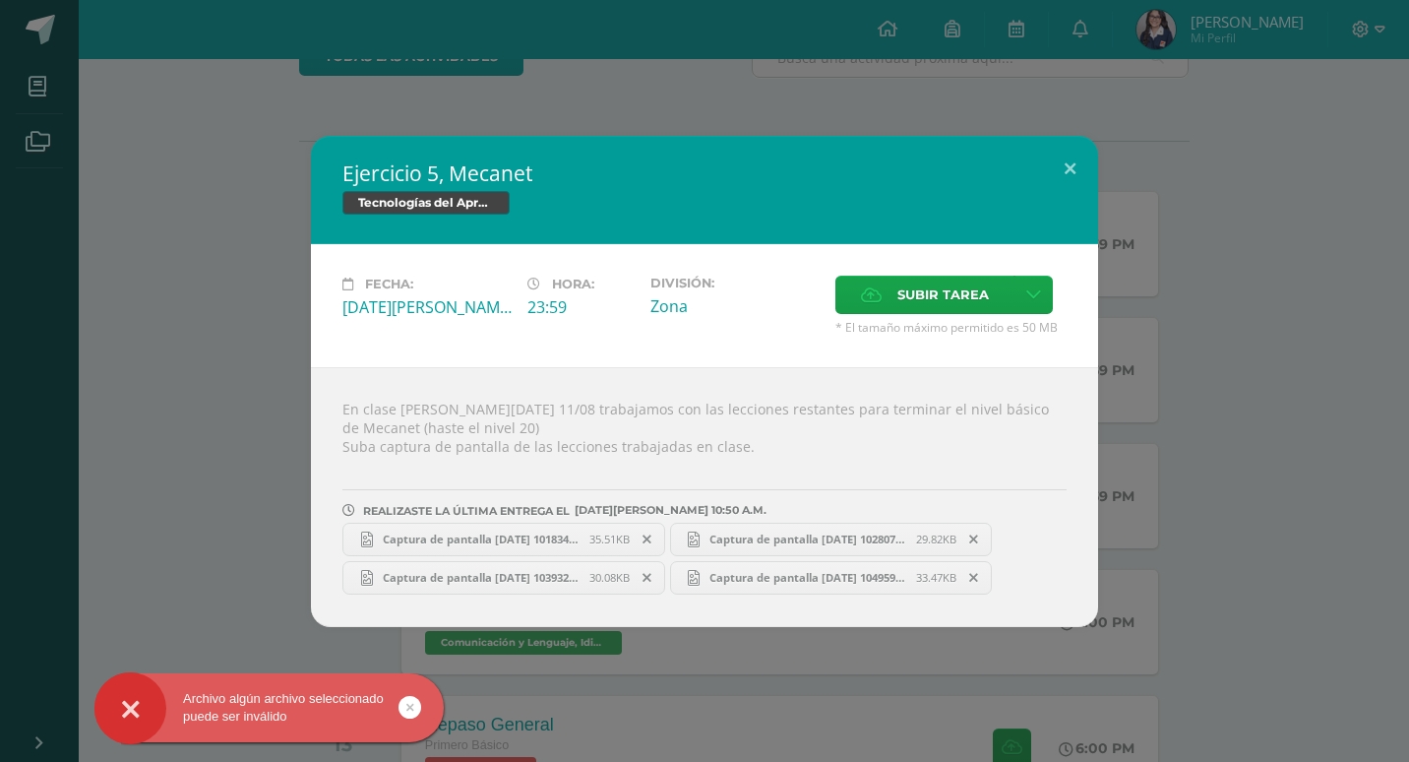
click at [777, 580] on span "Captura de pantalla 2025-08-11 104959.png" at bounding box center [808, 577] width 216 height 15
